Goal: Task Accomplishment & Management: Manage account settings

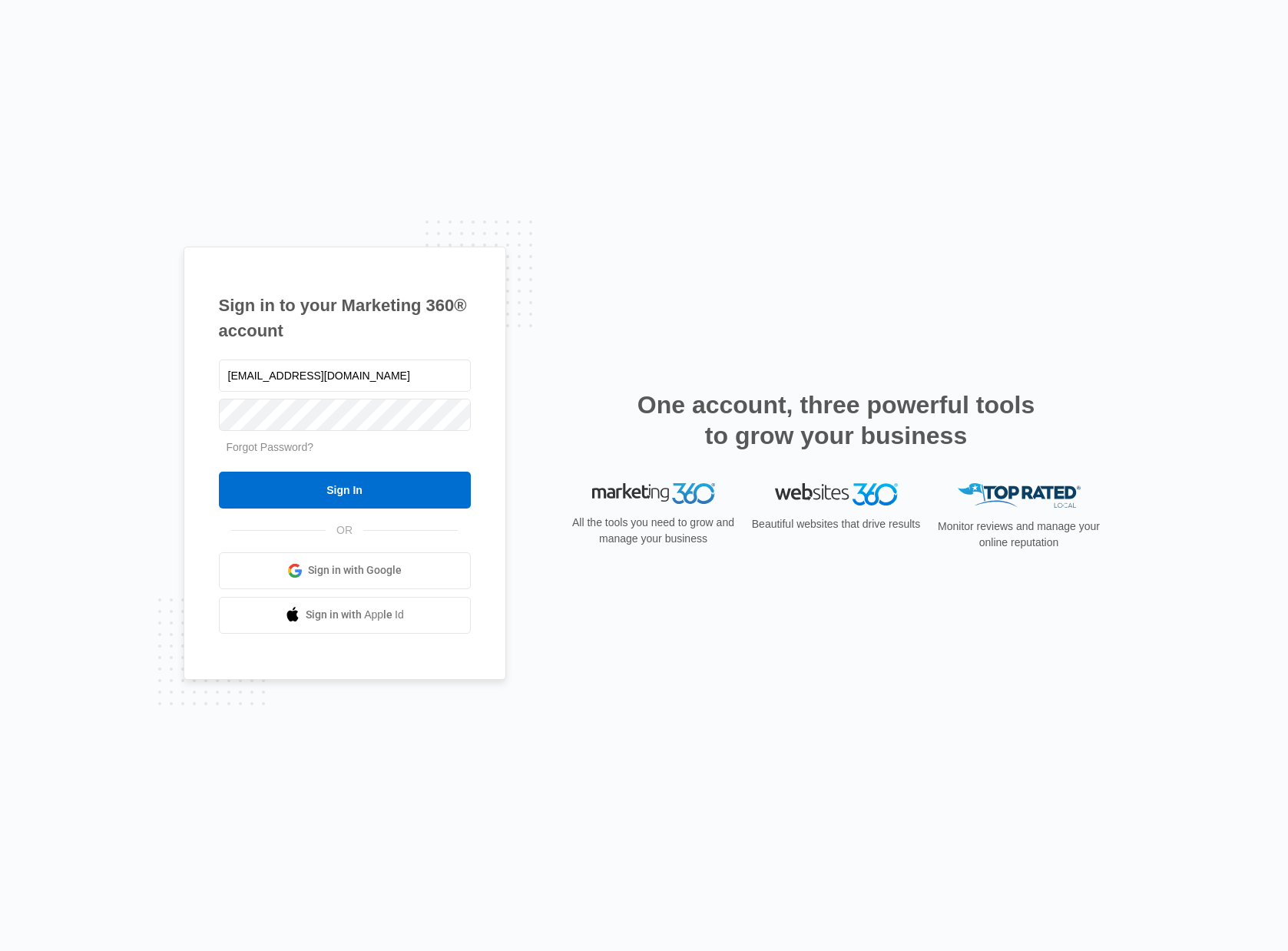
type input "[EMAIL_ADDRESS][DOMAIN_NAME]"
click at [374, 495] on input "Sign In" at bounding box center [344, 490] width 252 height 37
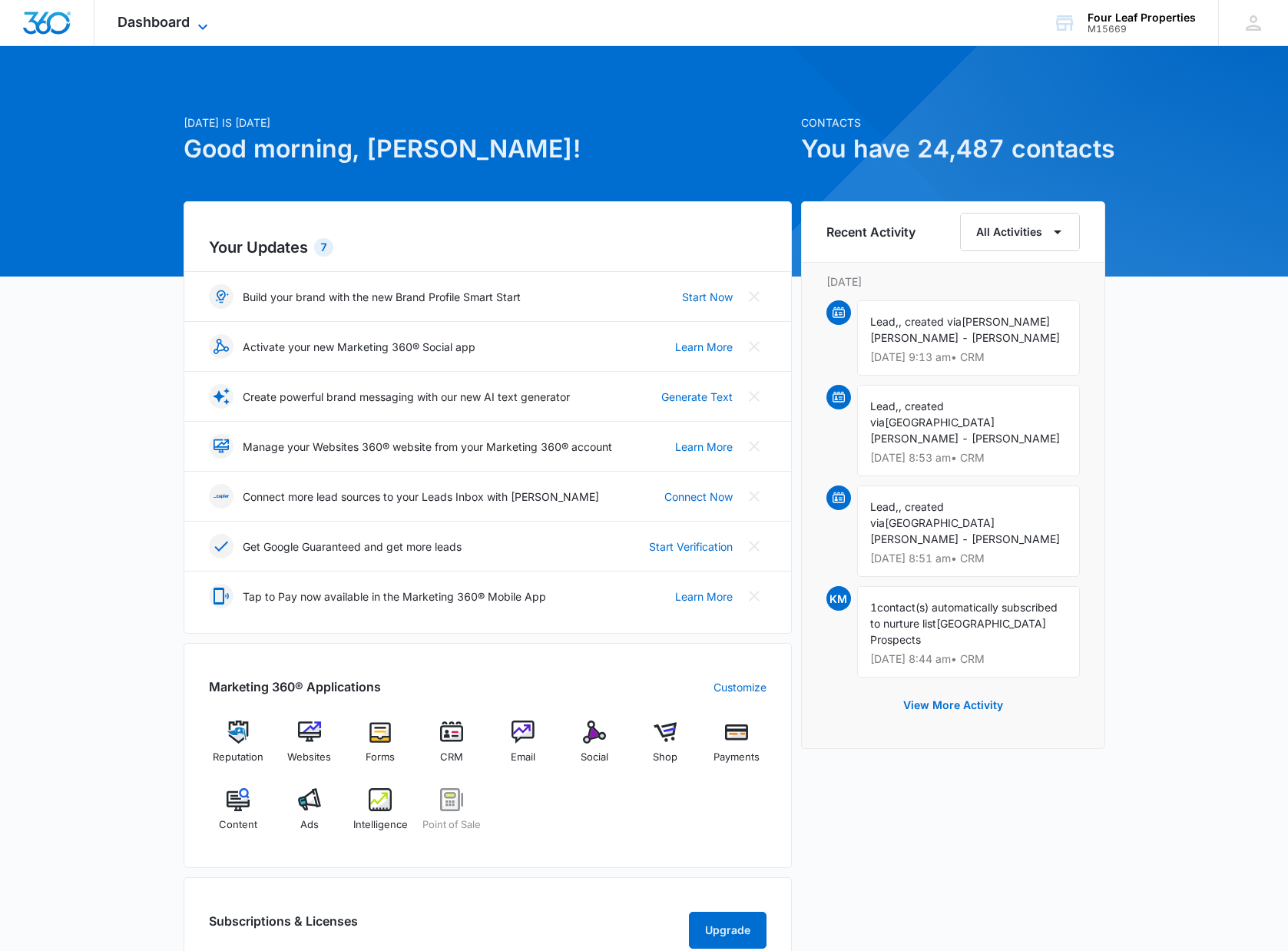
click at [208, 20] on icon at bounding box center [202, 26] width 19 height 19
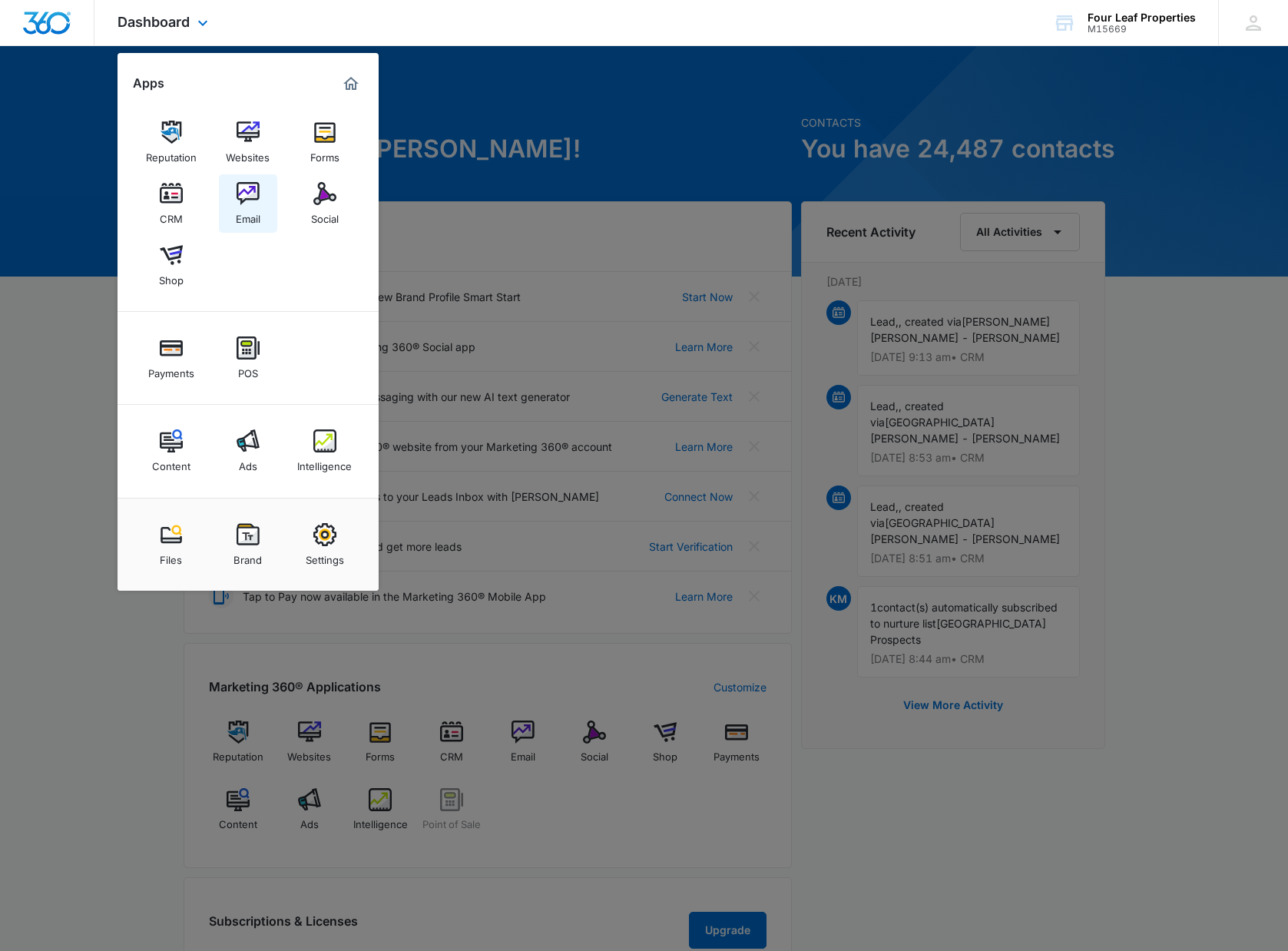
click at [255, 193] on img at bounding box center [248, 194] width 24 height 24
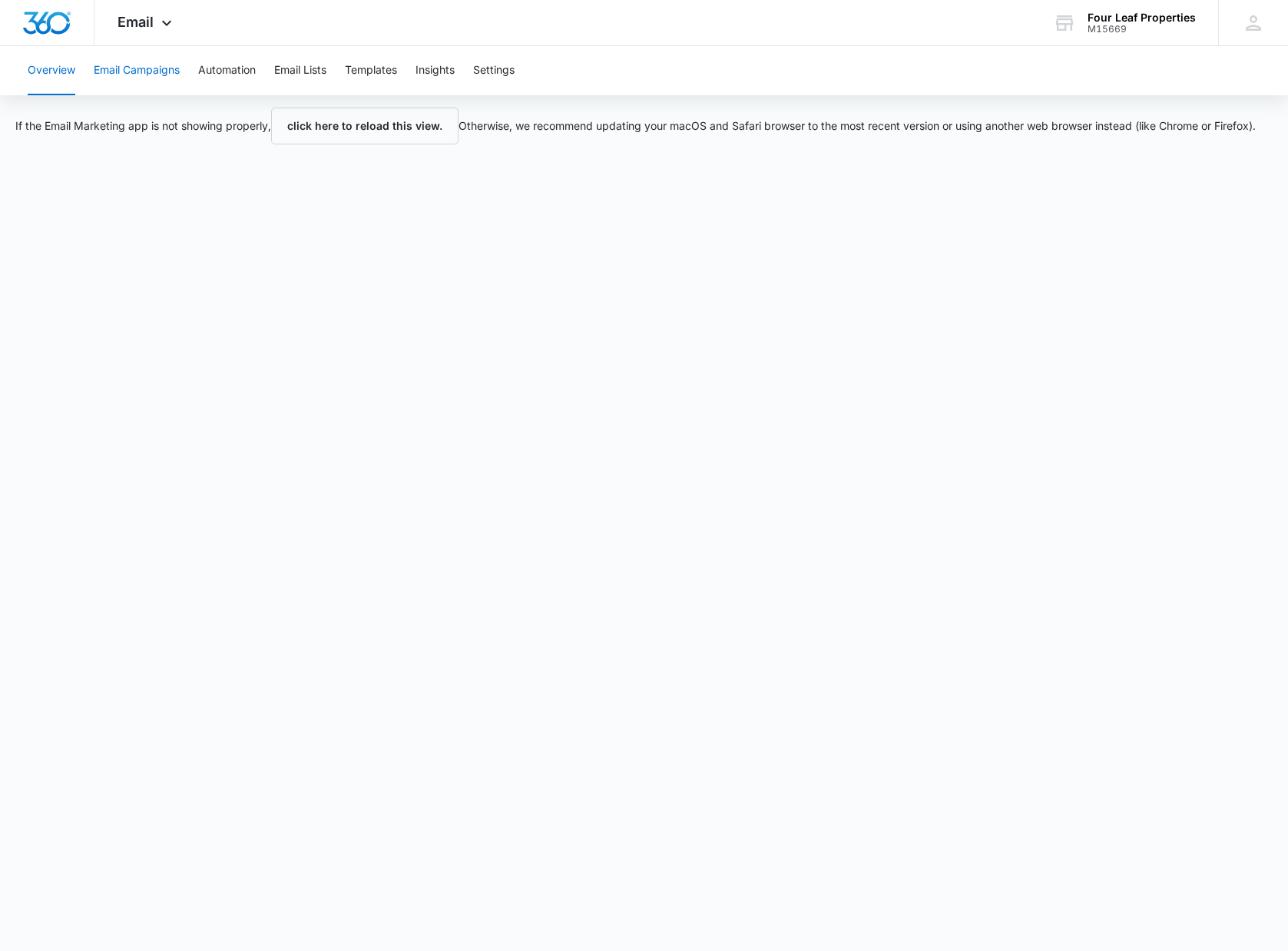
click at [154, 72] on button "Email Campaigns" at bounding box center [137, 71] width 86 height 49
